Goal: Check status: Check status

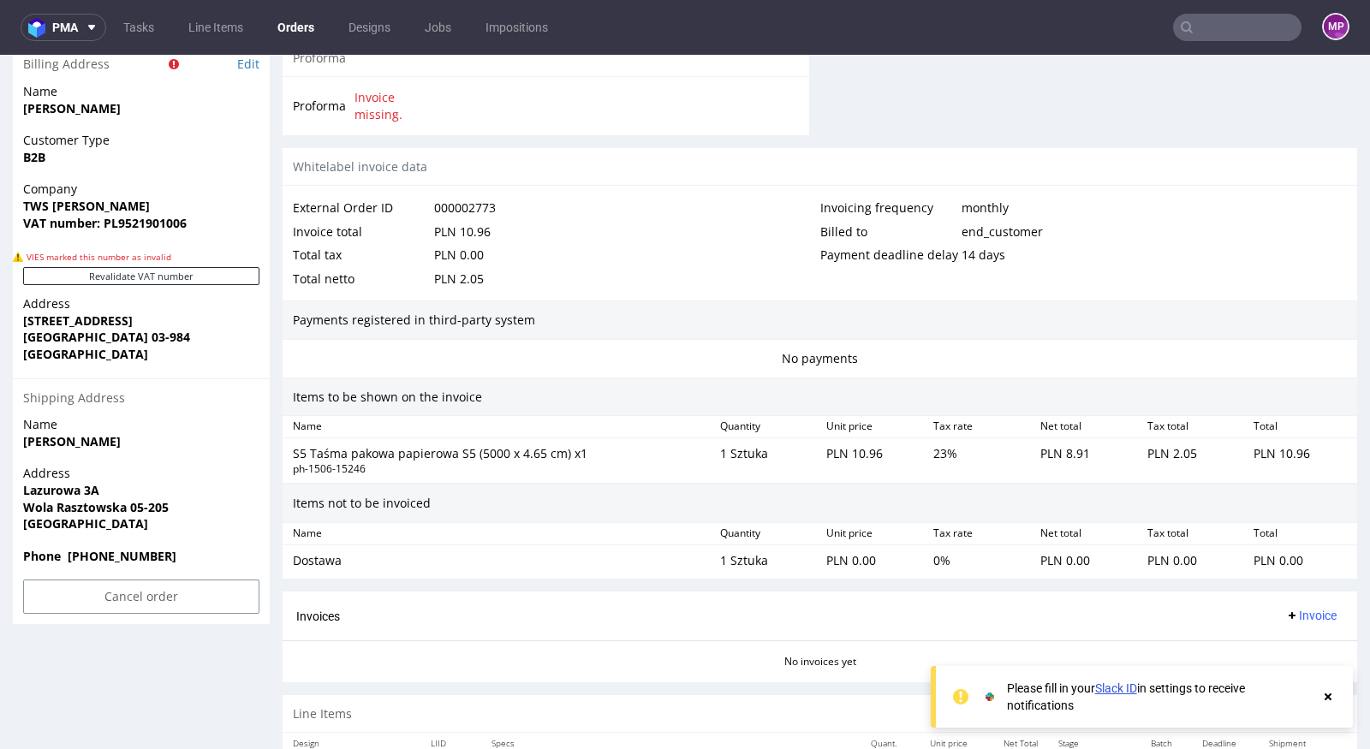
scroll to position [932, 0]
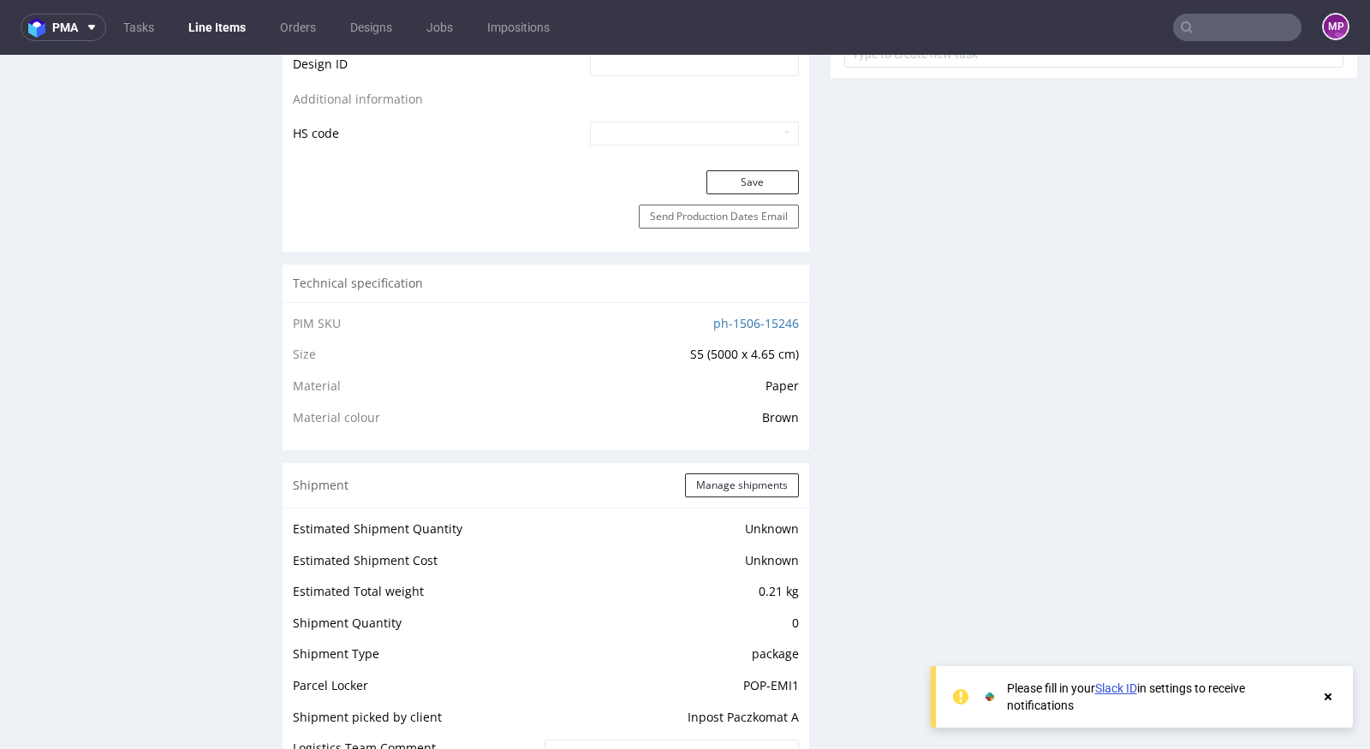
scroll to position [1142, 0]
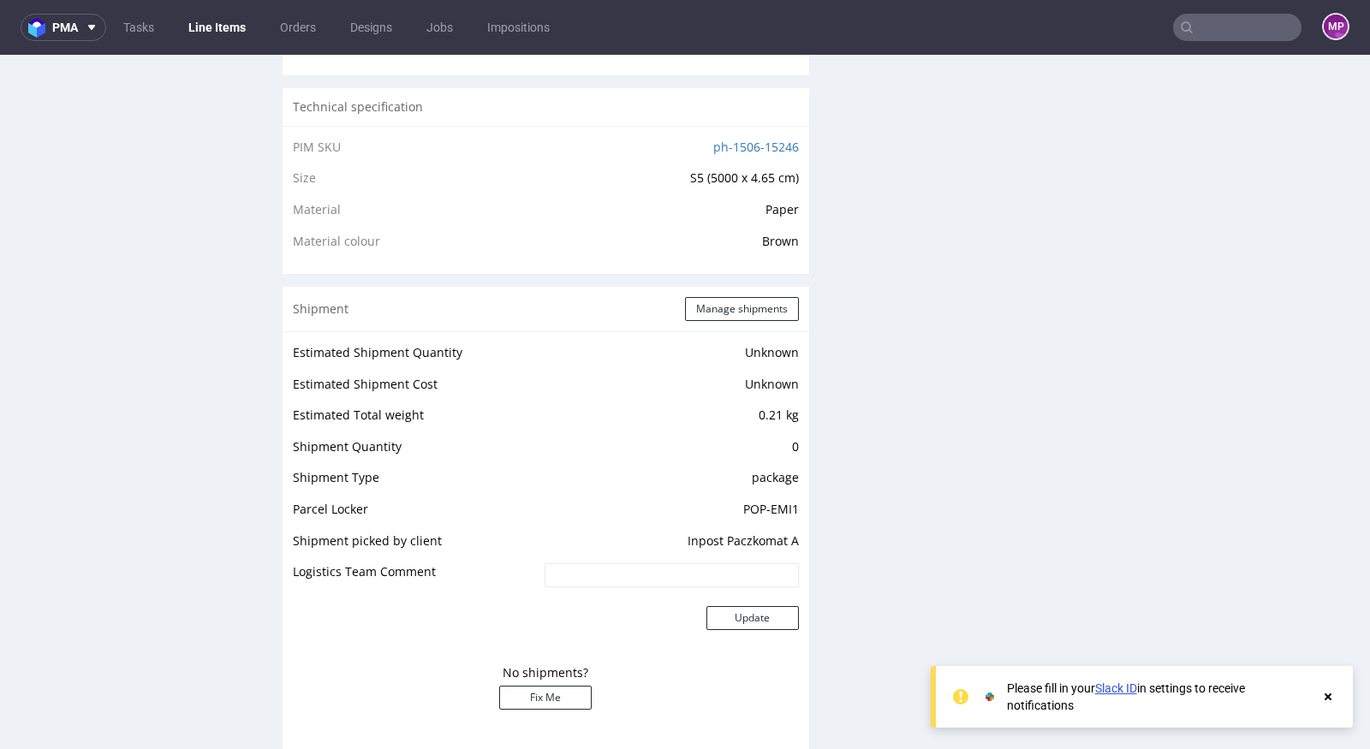
click at [739, 488] on td "package" at bounding box center [669, 484] width 259 height 32
click at [765, 502] on td "POP-EMI1" at bounding box center [669, 515] width 259 height 32
click at [796, 502] on div "Estimated Shipment Quantity Unknown Estimated Shipment Cost Unknown Estimated T…" at bounding box center [546, 536] width 527 height 410
